Goal: Use online tool/utility

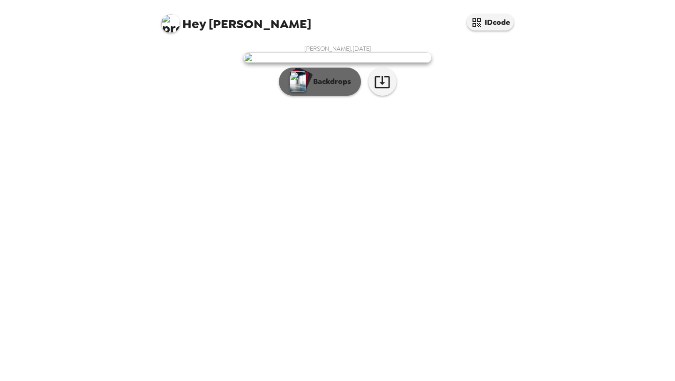
click at [339, 87] on p "Backdrops" at bounding box center [330, 81] width 43 height 11
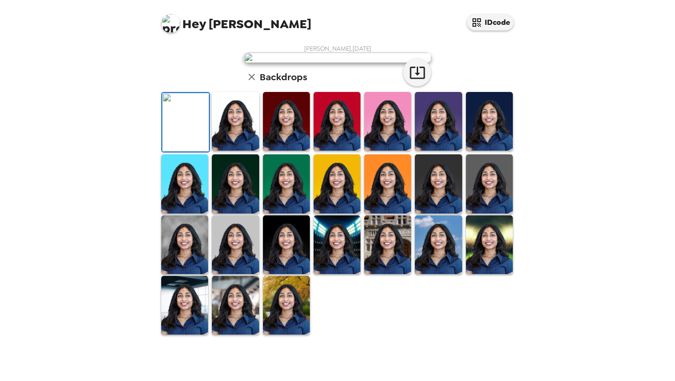
click at [242, 151] on img at bounding box center [235, 121] width 47 height 59
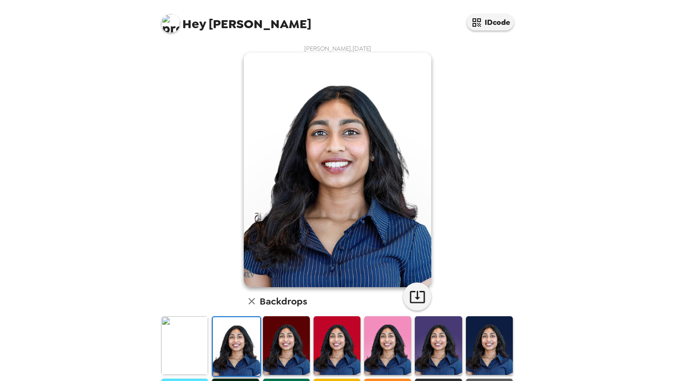
click at [183, 346] on img at bounding box center [184, 345] width 47 height 59
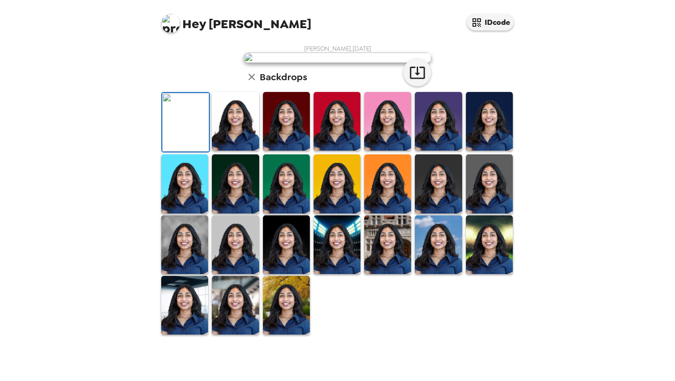
click at [246, 151] on img at bounding box center [235, 121] width 47 height 59
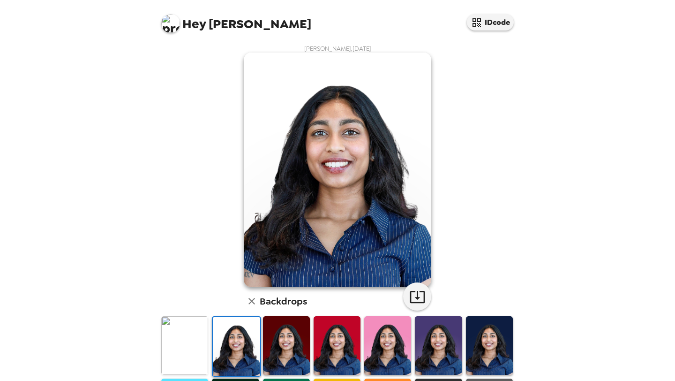
click at [204, 357] on img at bounding box center [184, 345] width 47 height 59
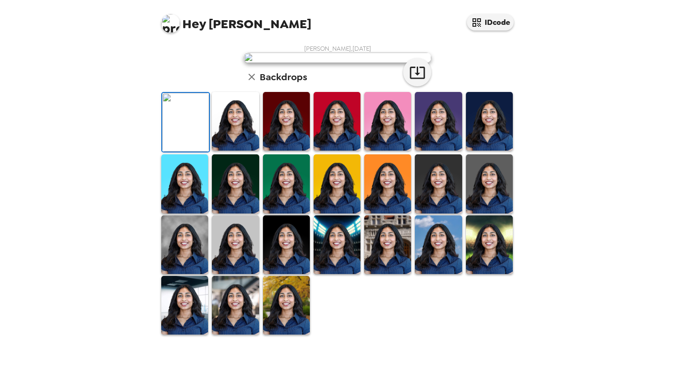
click at [251, 151] on img at bounding box center [235, 121] width 47 height 59
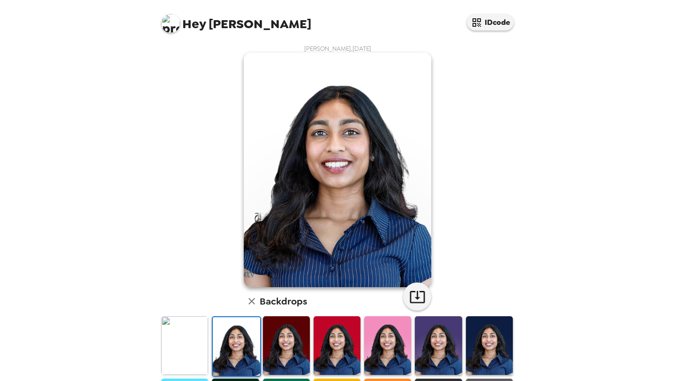
click at [289, 352] on img at bounding box center [286, 345] width 47 height 59
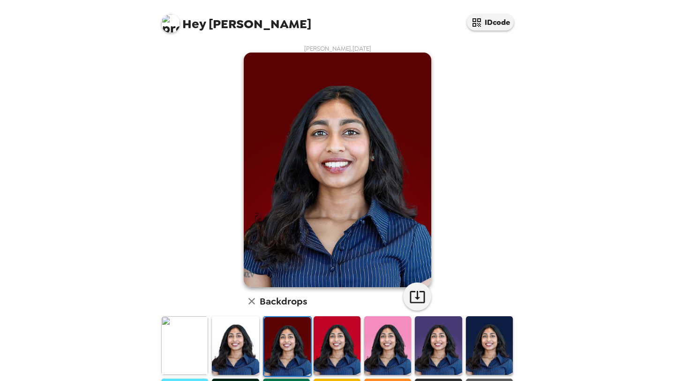
click at [338, 355] on img at bounding box center [337, 345] width 47 height 59
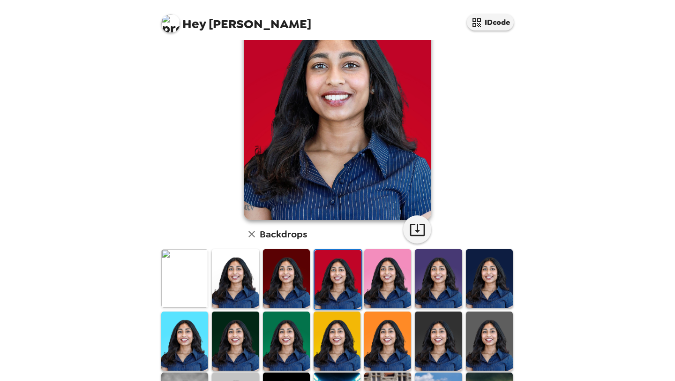
scroll to position [47, 0]
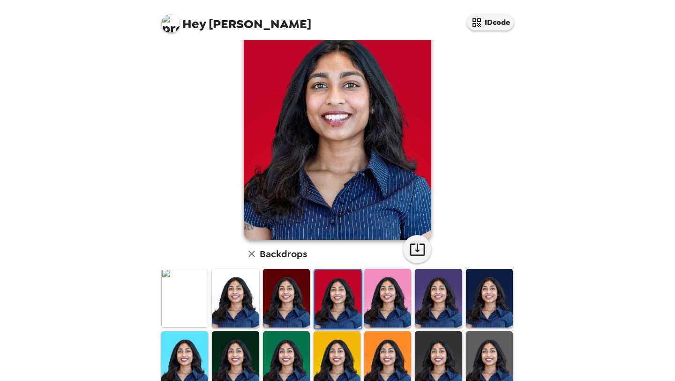
click at [219, 285] on img at bounding box center [235, 298] width 47 height 59
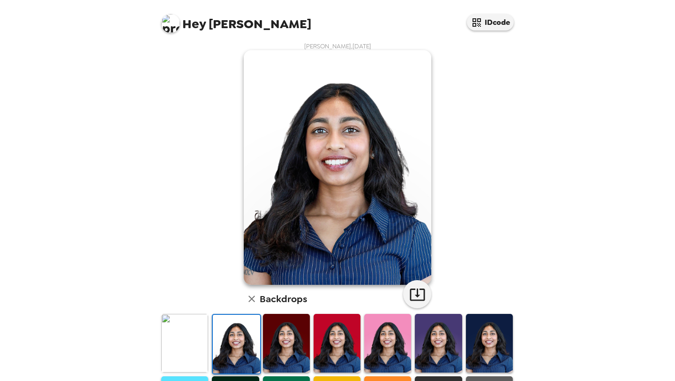
scroll to position [0, 0]
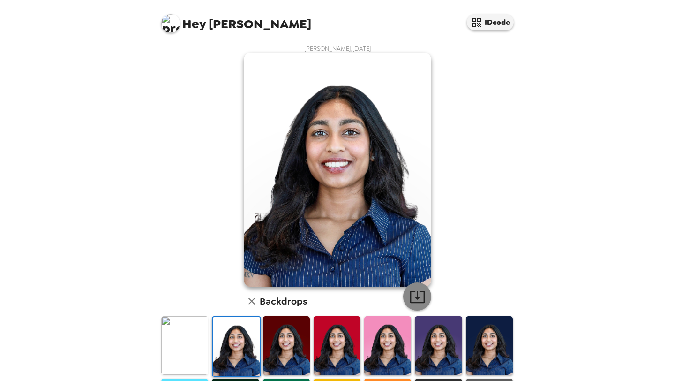
click at [406, 296] on button "button" at bounding box center [417, 296] width 28 height 28
